Goal: Task Accomplishment & Management: Use online tool/utility

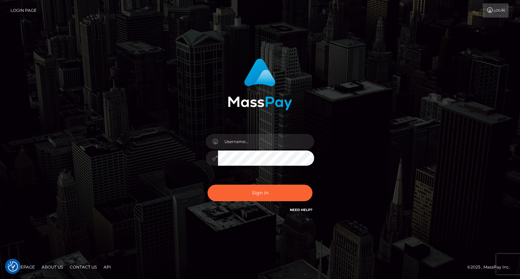
checkbox input "true"
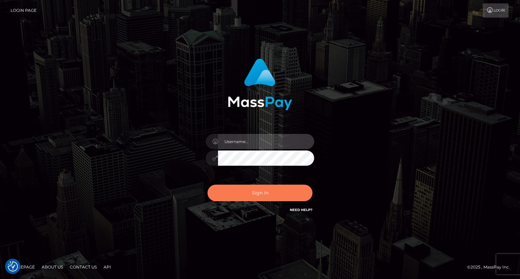
type input "dat.rush"
click at [232, 199] on button "Sign in" at bounding box center [259, 193] width 105 height 17
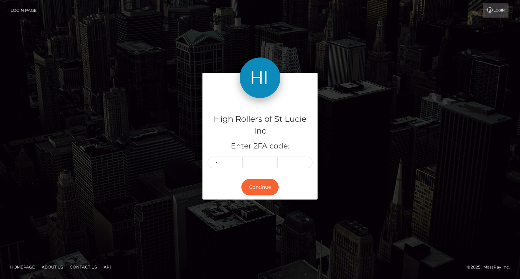
type input "2"
type input "3"
type input "6"
type input "0"
type input "6"
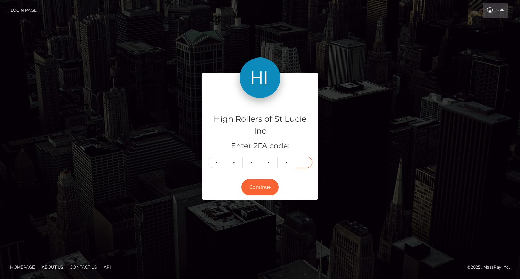
type input "3"
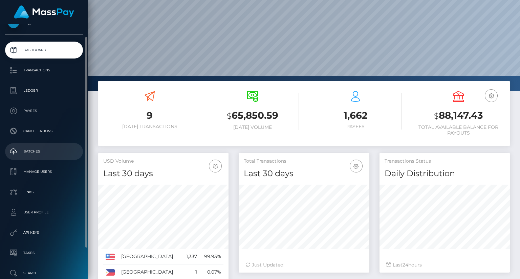
scroll to position [15, 0]
click at [43, 149] on p "Batches" at bounding box center [44, 151] width 72 height 10
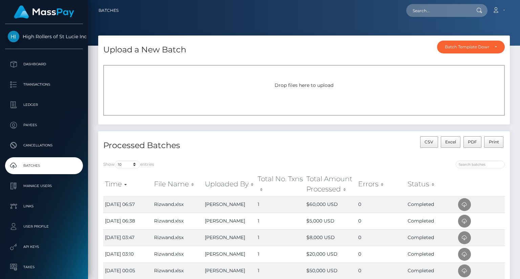
click at [222, 75] on div "Drop files here to upload" at bounding box center [303, 90] width 401 height 51
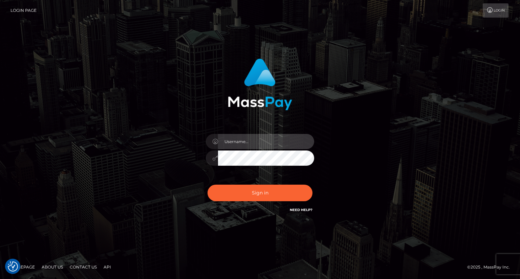
type input "dat.rush"
click at [1, 113] on div "dat.rush Sign in" at bounding box center [260, 140] width 520 height 274
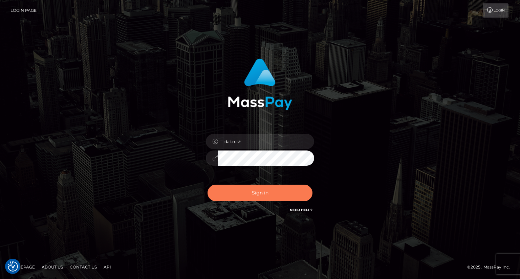
click at [277, 186] on button "Sign in" at bounding box center [259, 193] width 105 height 17
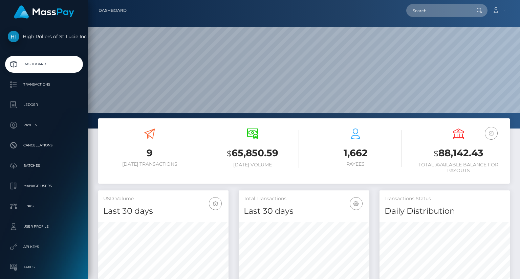
scroll to position [120, 130]
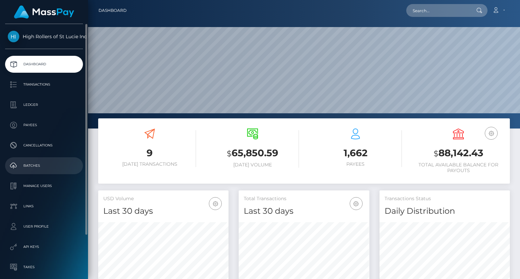
click at [37, 173] on link "Batches" at bounding box center [44, 165] width 78 height 17
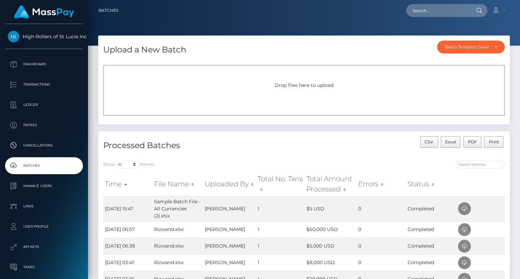
click at [250, 75] on div "Drop files here to upload" at bounding box center [303, 90] width 401 height 51
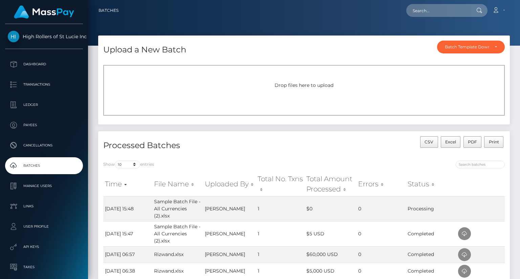
click at [295, 155] on div "Processed Batches" at bounding box center [201, 145] width 206 height 19
